Goal: Information Seeking & Learning: Learn about a topic

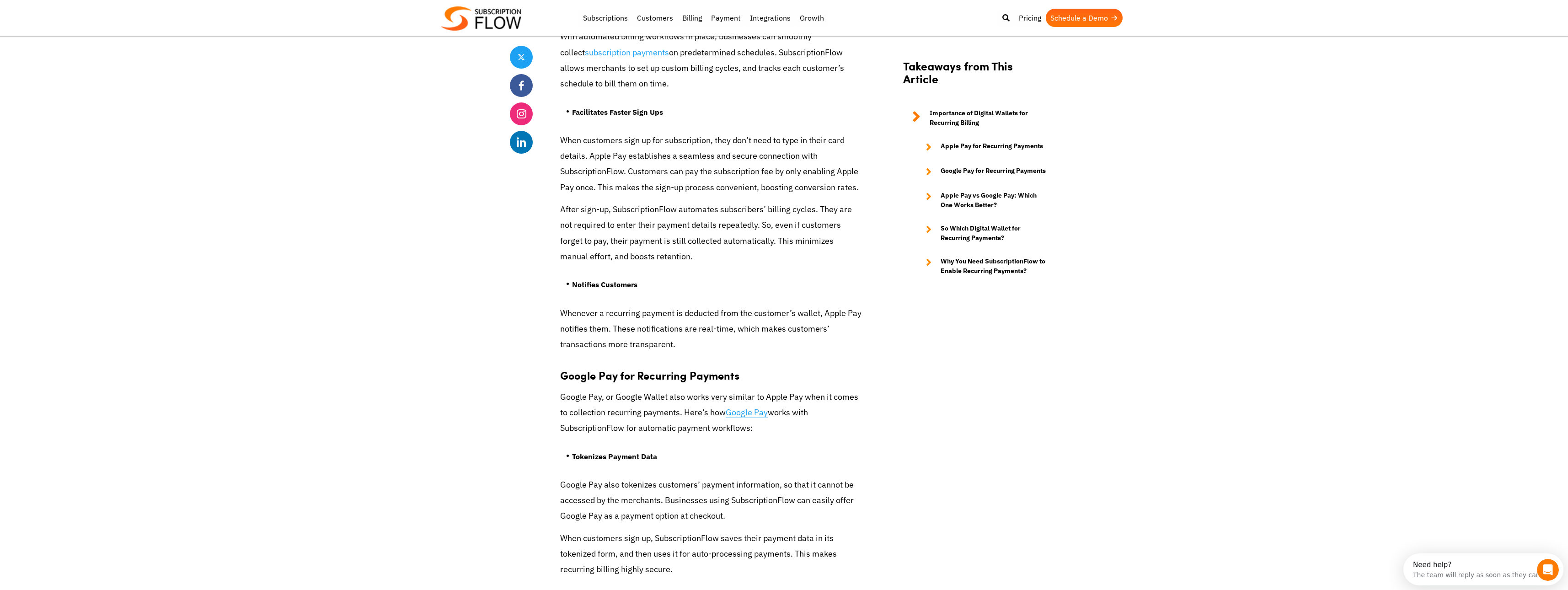
click at [744, 407] on link "Google Pay" at bounding box center [747, 412] width 42 height 11
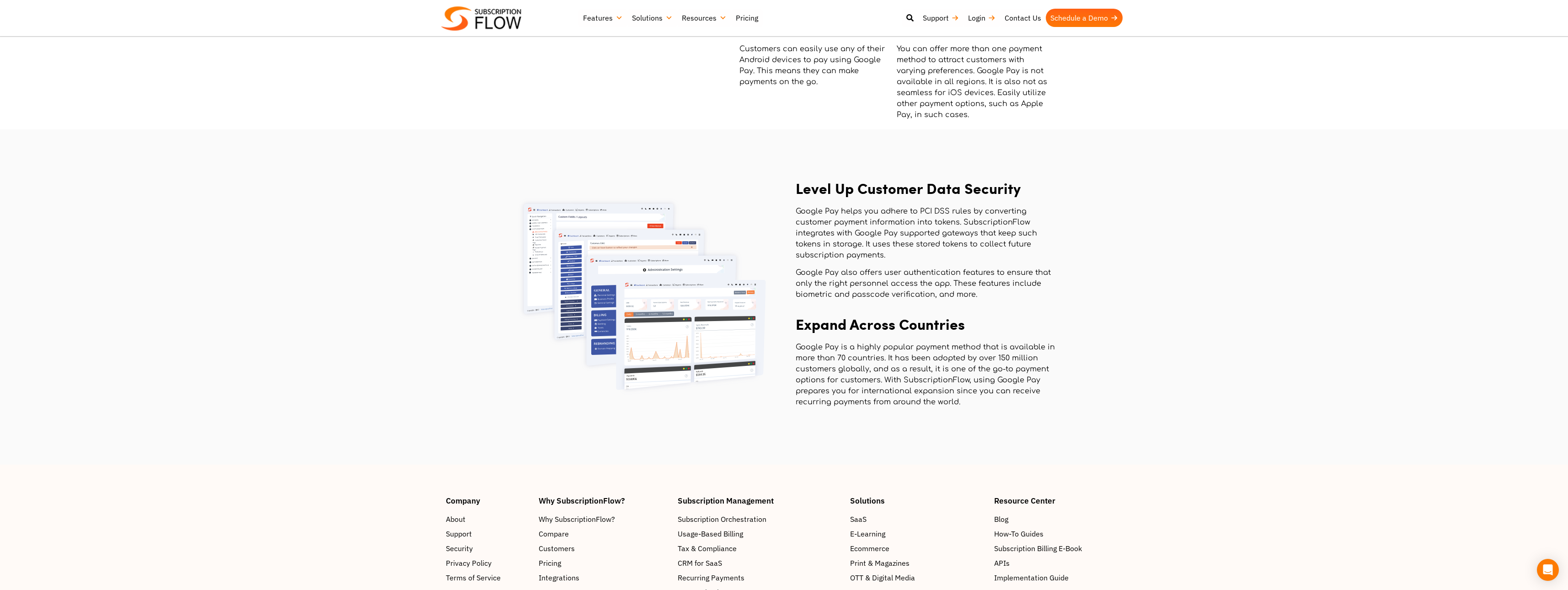
scroll to position [1283, 0]
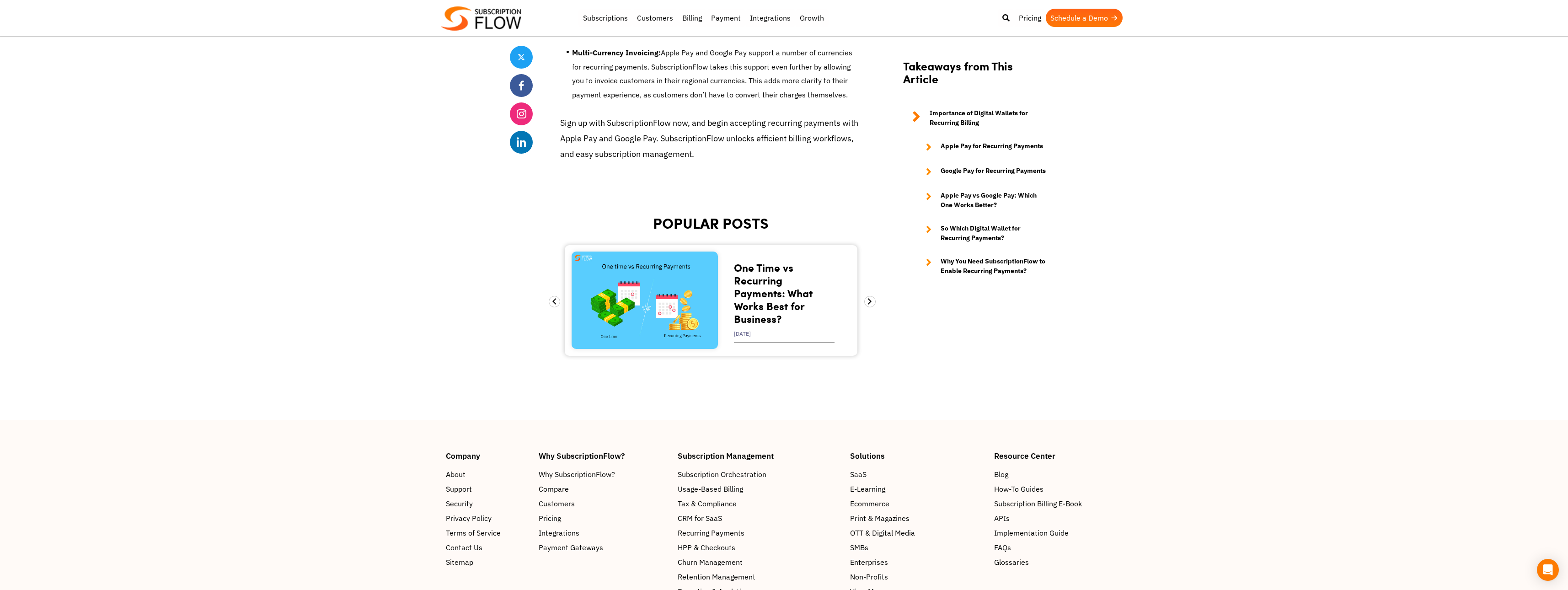
scroll to position [4306, 0]
